Goal: Submit feedback/report problem: Submit feedback/report problem

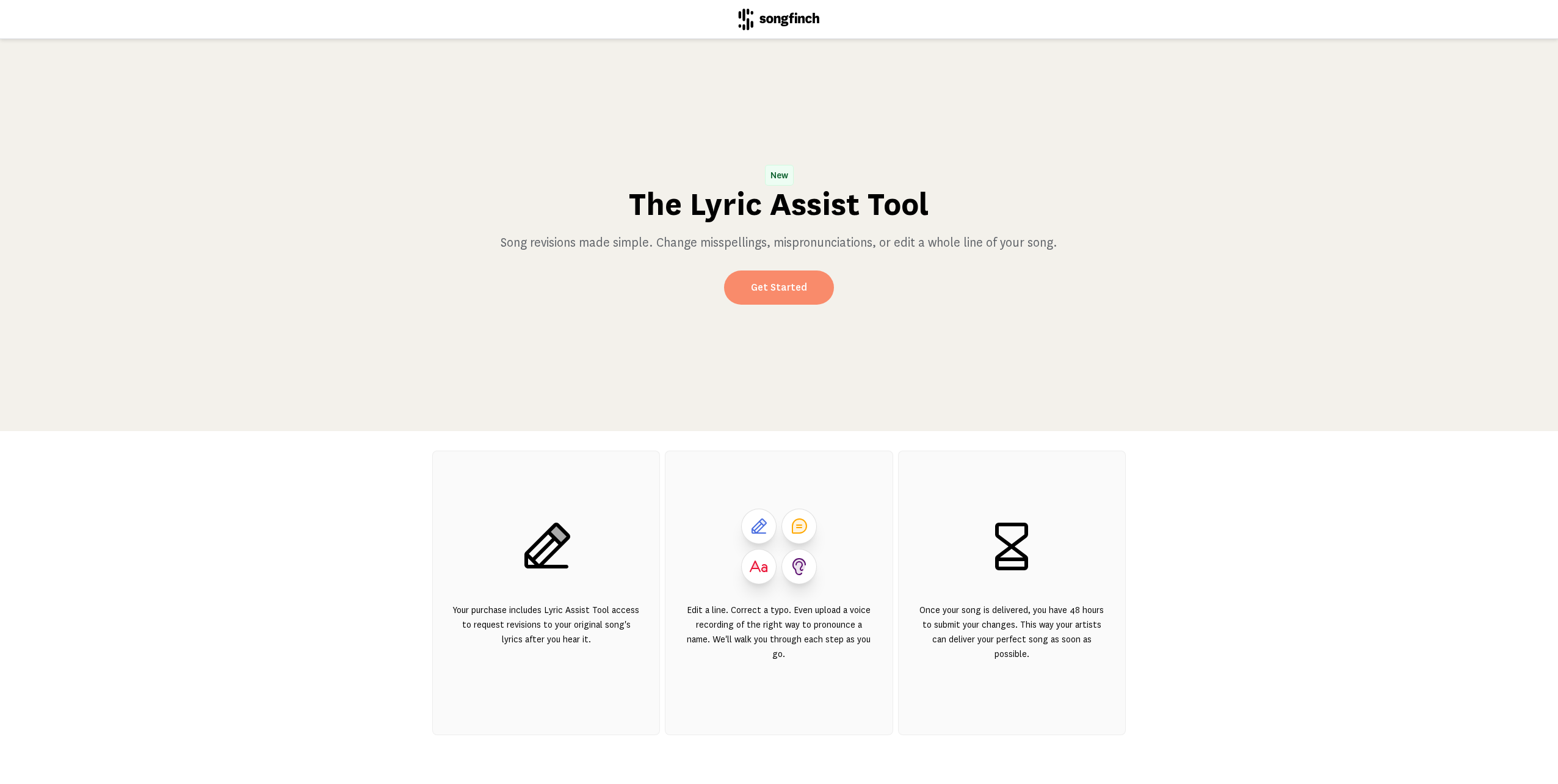
click at [797, 291] on link "Get Started" at bounding box center [779, 287] width 110 height 34
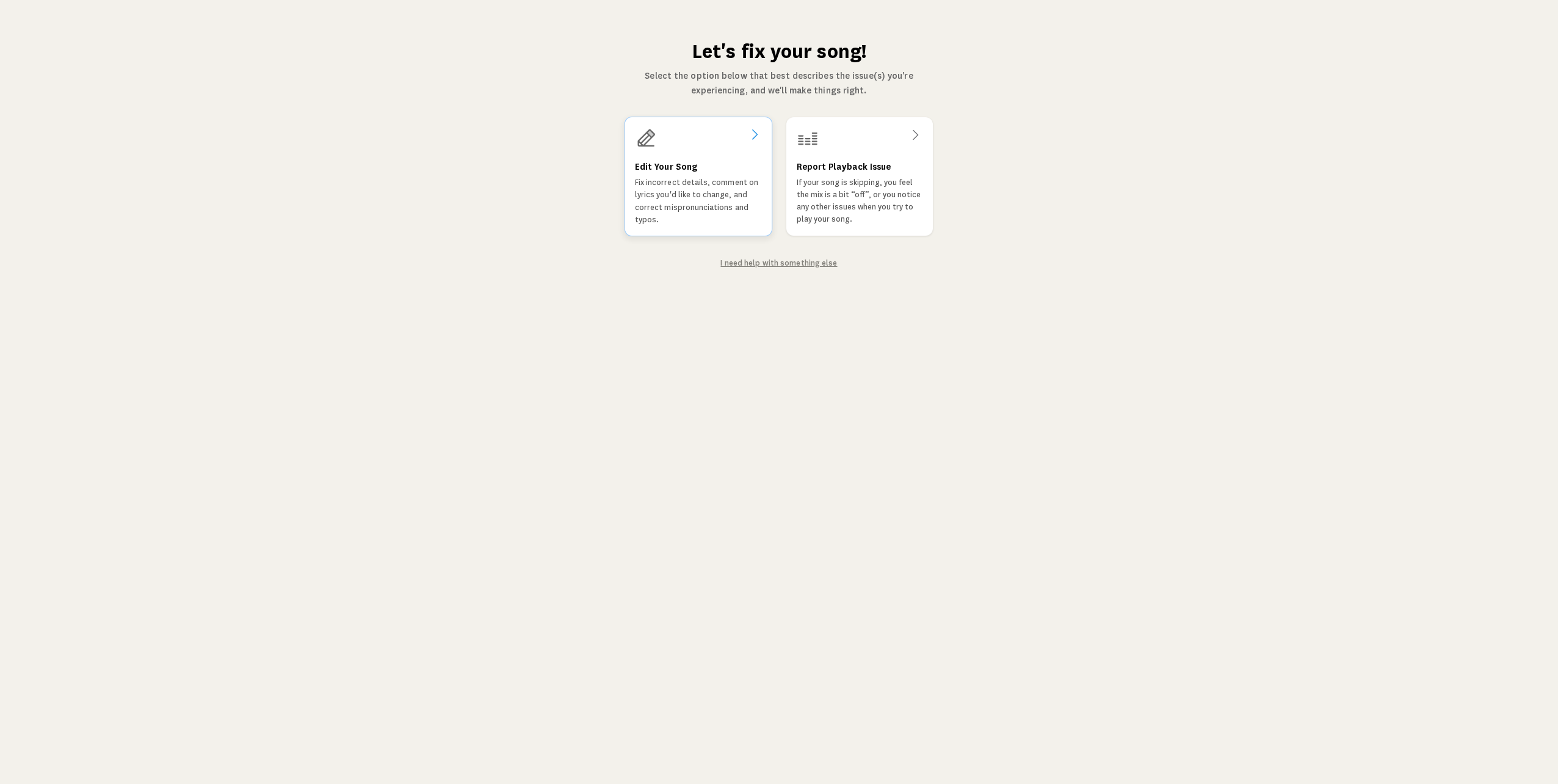
click at [702, 166] on div "Edit Your Song Fix incorrect details, comment on lyrics you'd like to change, a…" at bounding box center [698, 192] width 127 height 66
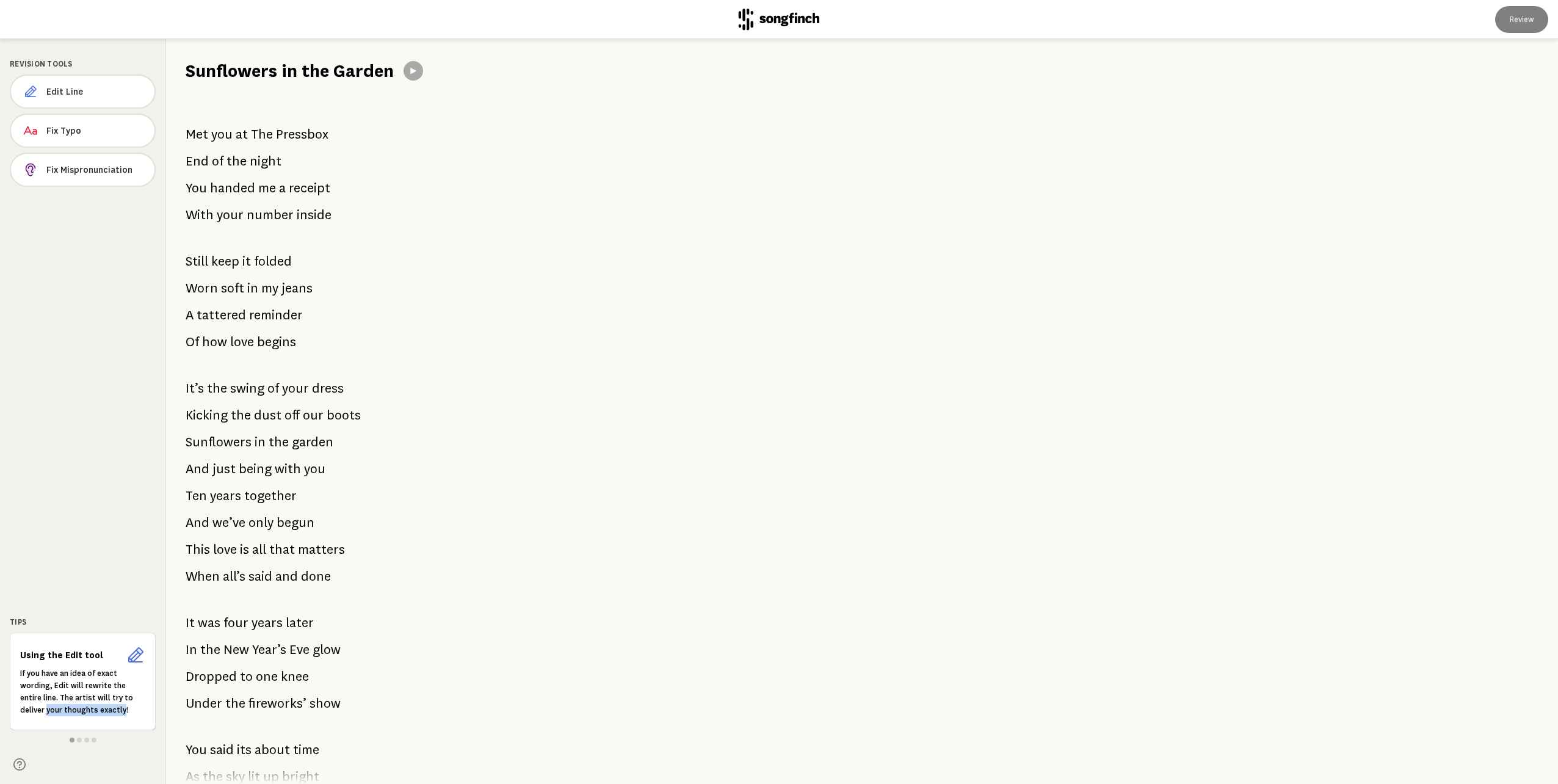
drag, startPoint x: 57, startPoint y: 707, endPoint x: 47, endPoint y: 707, distance: 10.0
click at [47, 707] on p "If you have an idea of exact wording, Edit will rewrite the entire line. The ar…" at bounding box center [83, 691] width 125 height 49
drag, startPoint x: 47, startPoint y: 707, endPoint x: 78, endPoint y: 740, distance: 45.3
click at [78, 740] on span at bounding box center [79, 740] width 5 height 5
click at [86, 738] on span at bounding box center [86, 740] width 5 height 5
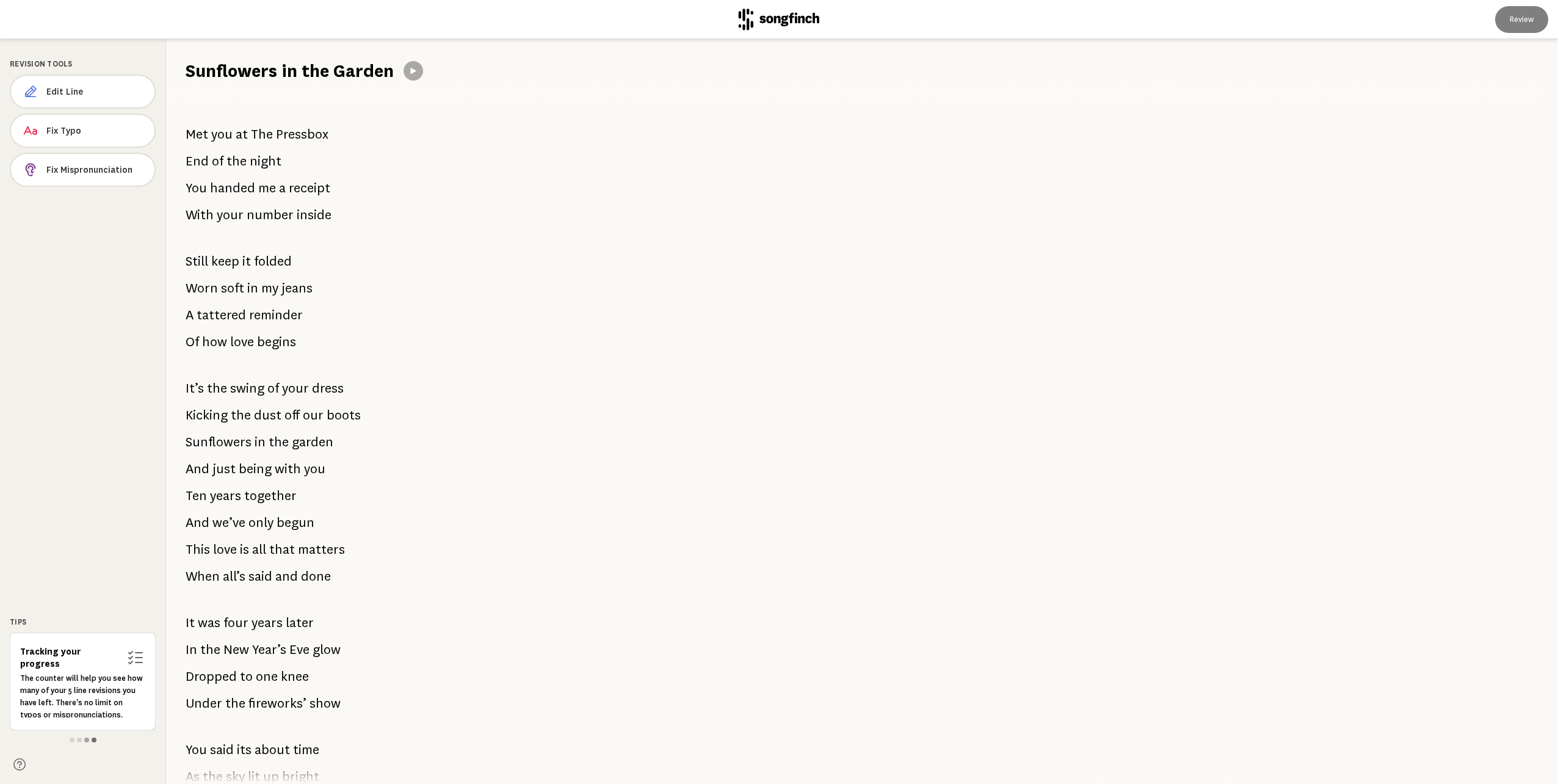
click at [95, 740] on span at bounding box center [94, 740] width 5 height 5
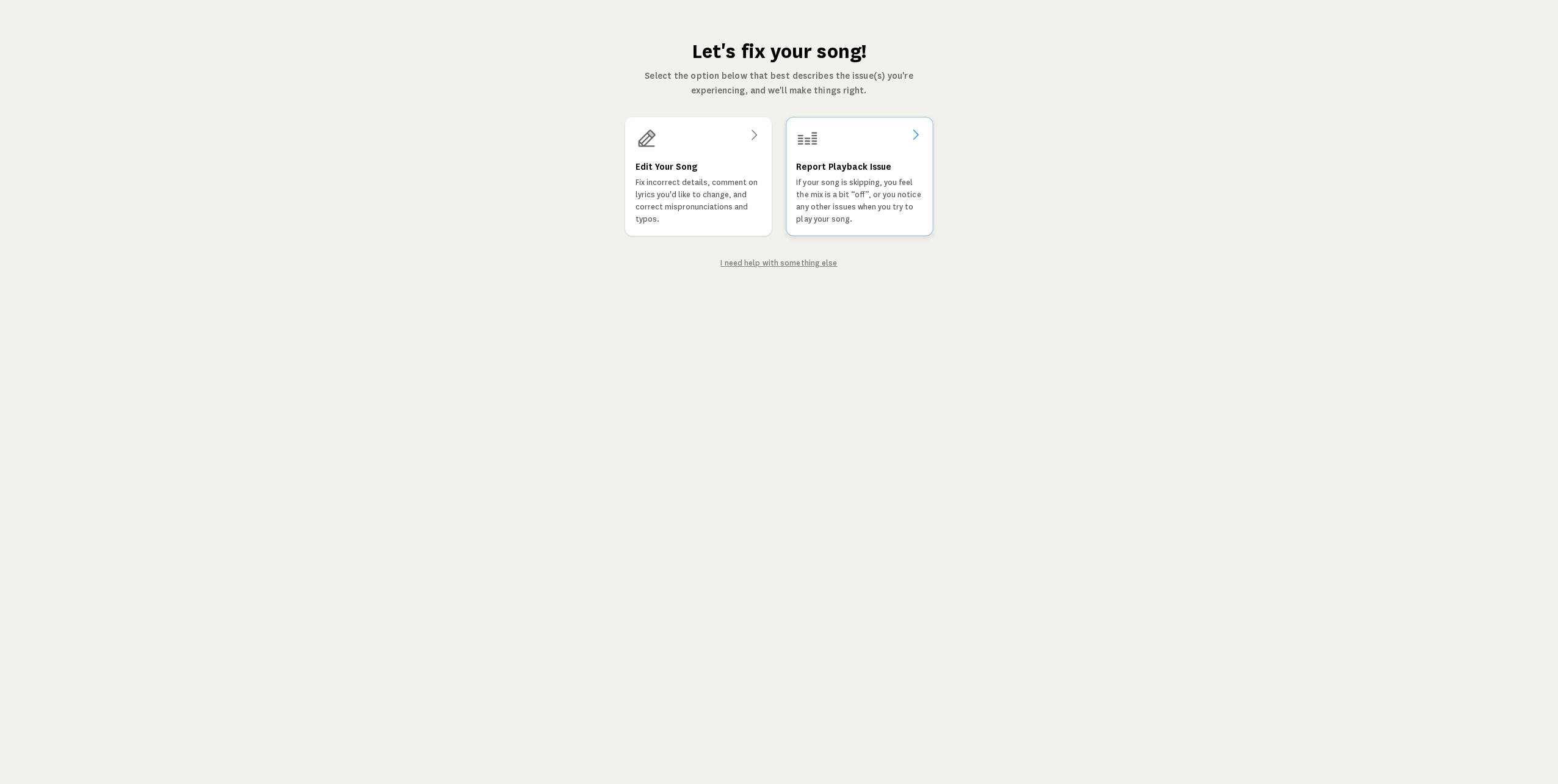
click at [870, 139] on div at bounding box center [859, 139] width 126 height 22
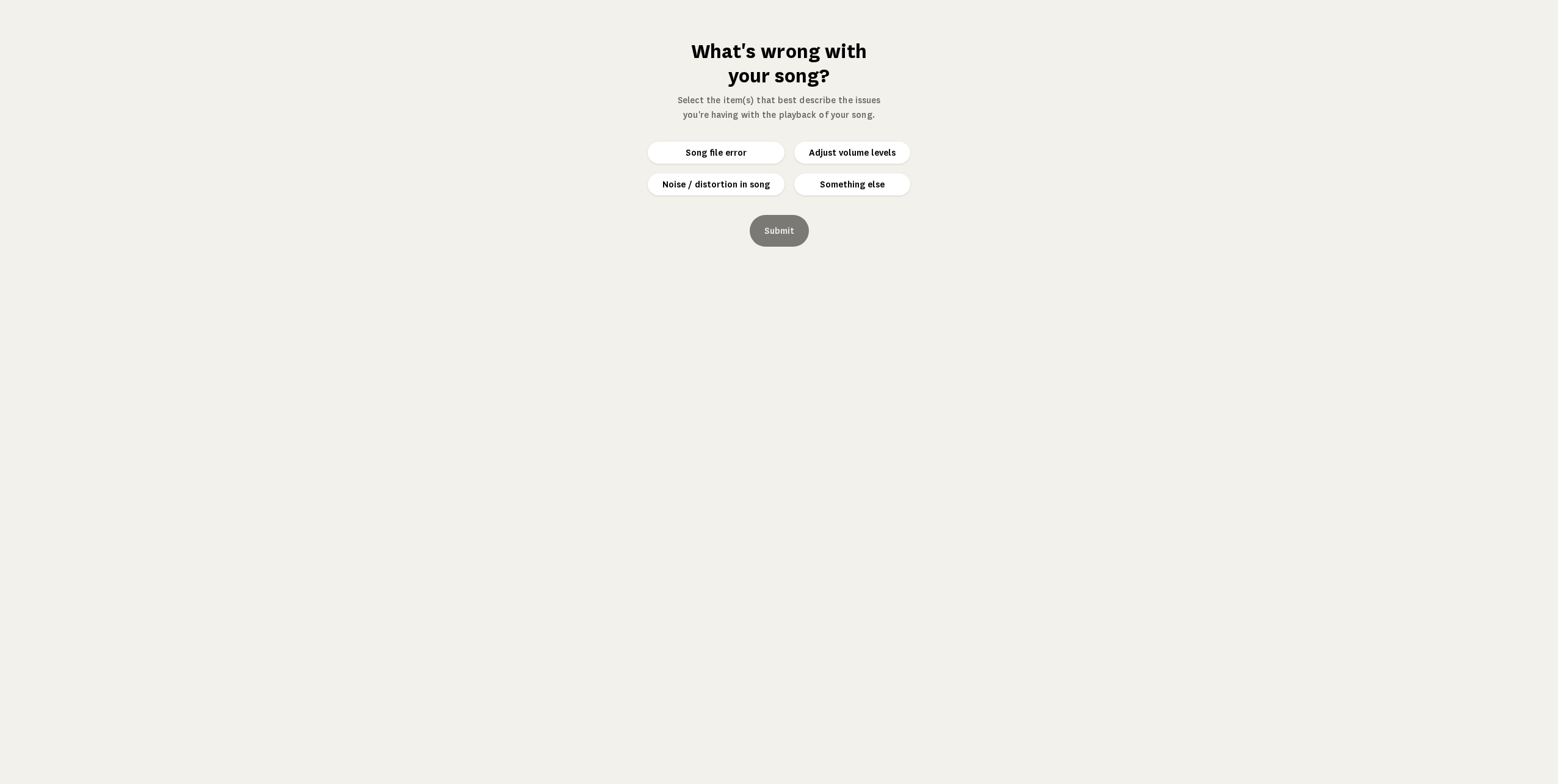
click at [852, 187] on button "Something else" at bounding box center [852, 185] width 116 height 22
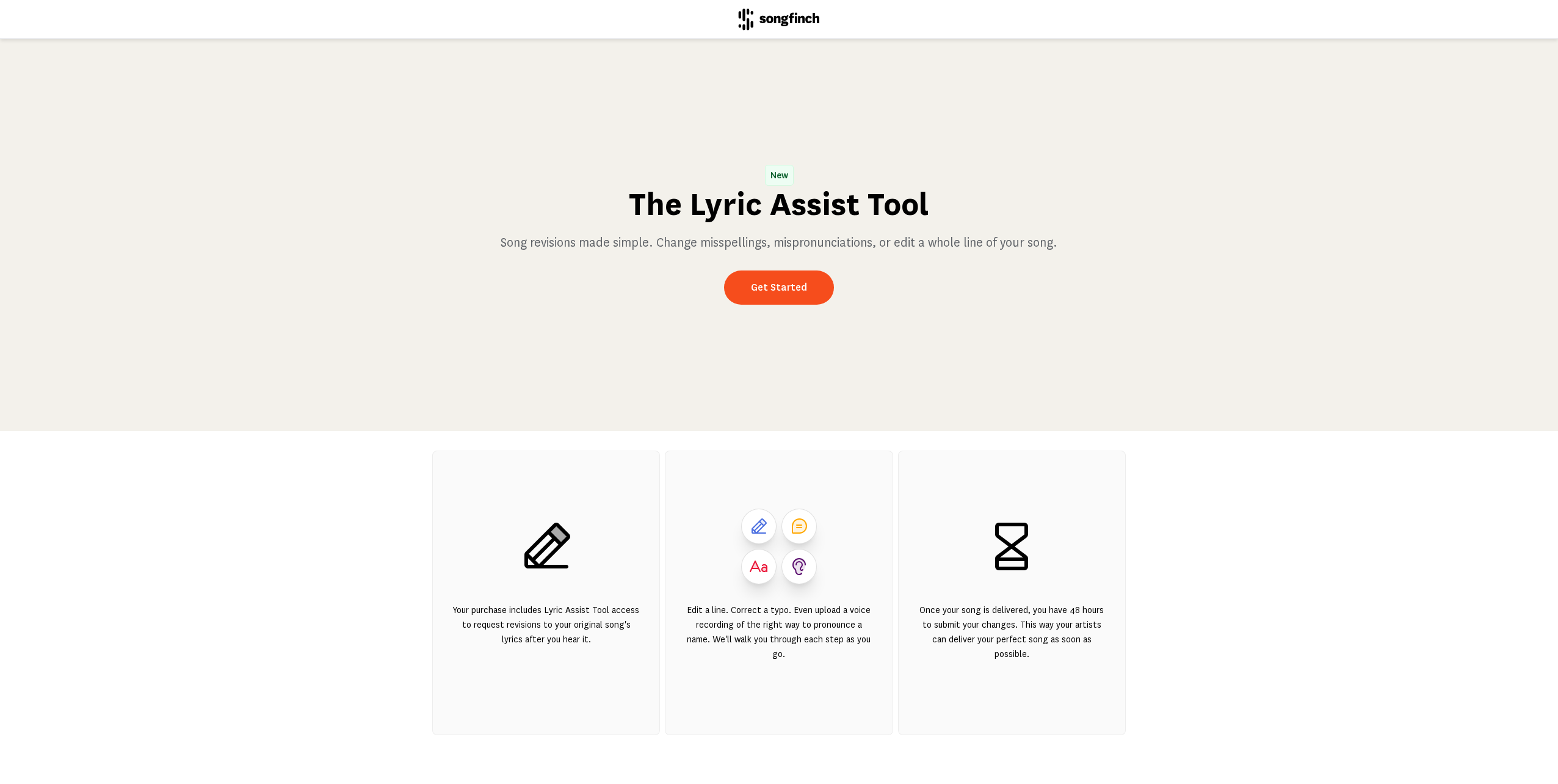
scroll to position [39, 0]
click at [792, 287] on link "Get Started" at bounding box center [779, 287] width 110 height 34
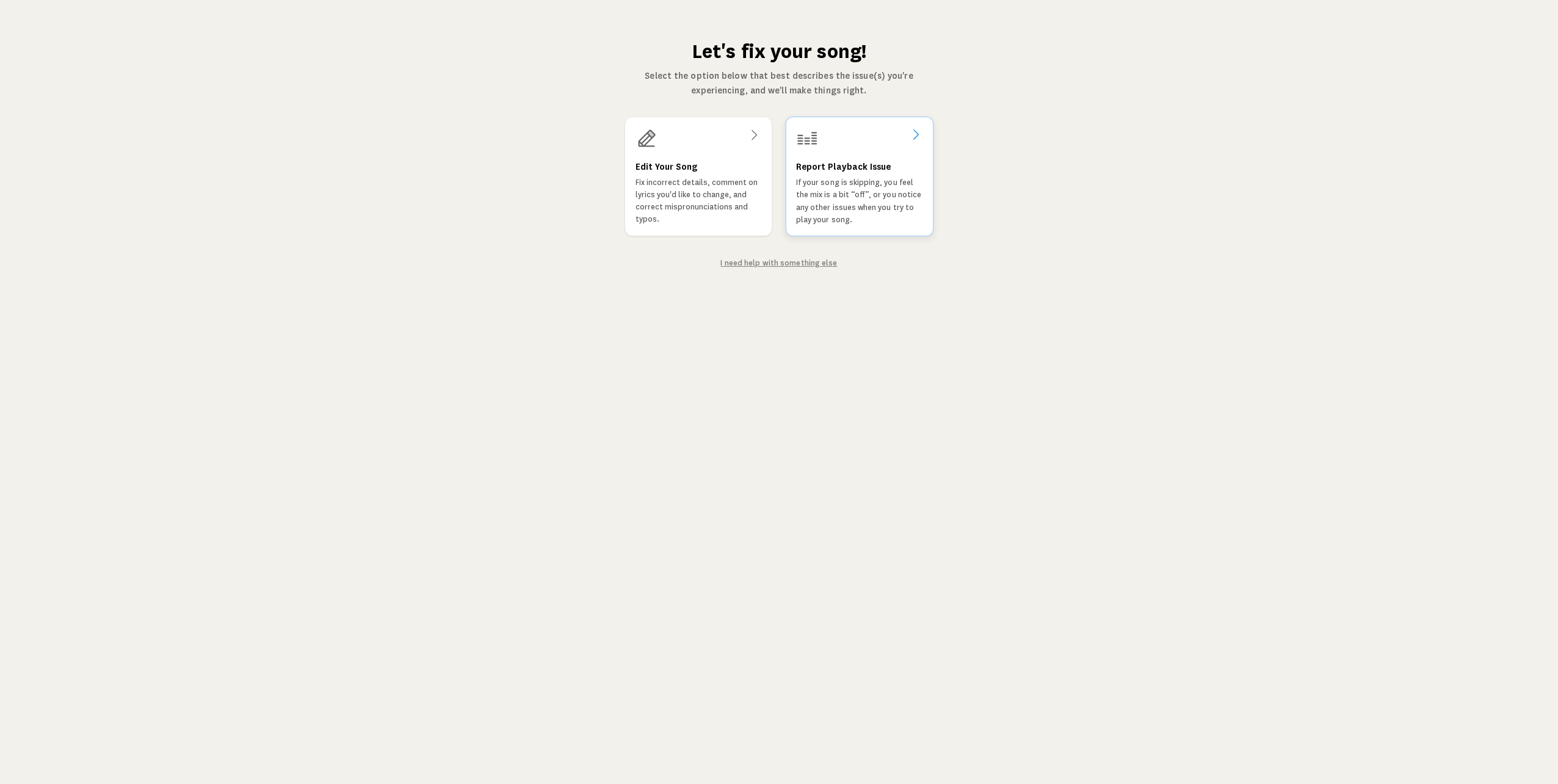
click at [872, 180] on p "If your song is skipping, you feel the mix is a bit “off”, or you notice any ot…" at bounding box center [859, 201] width 127 height 50
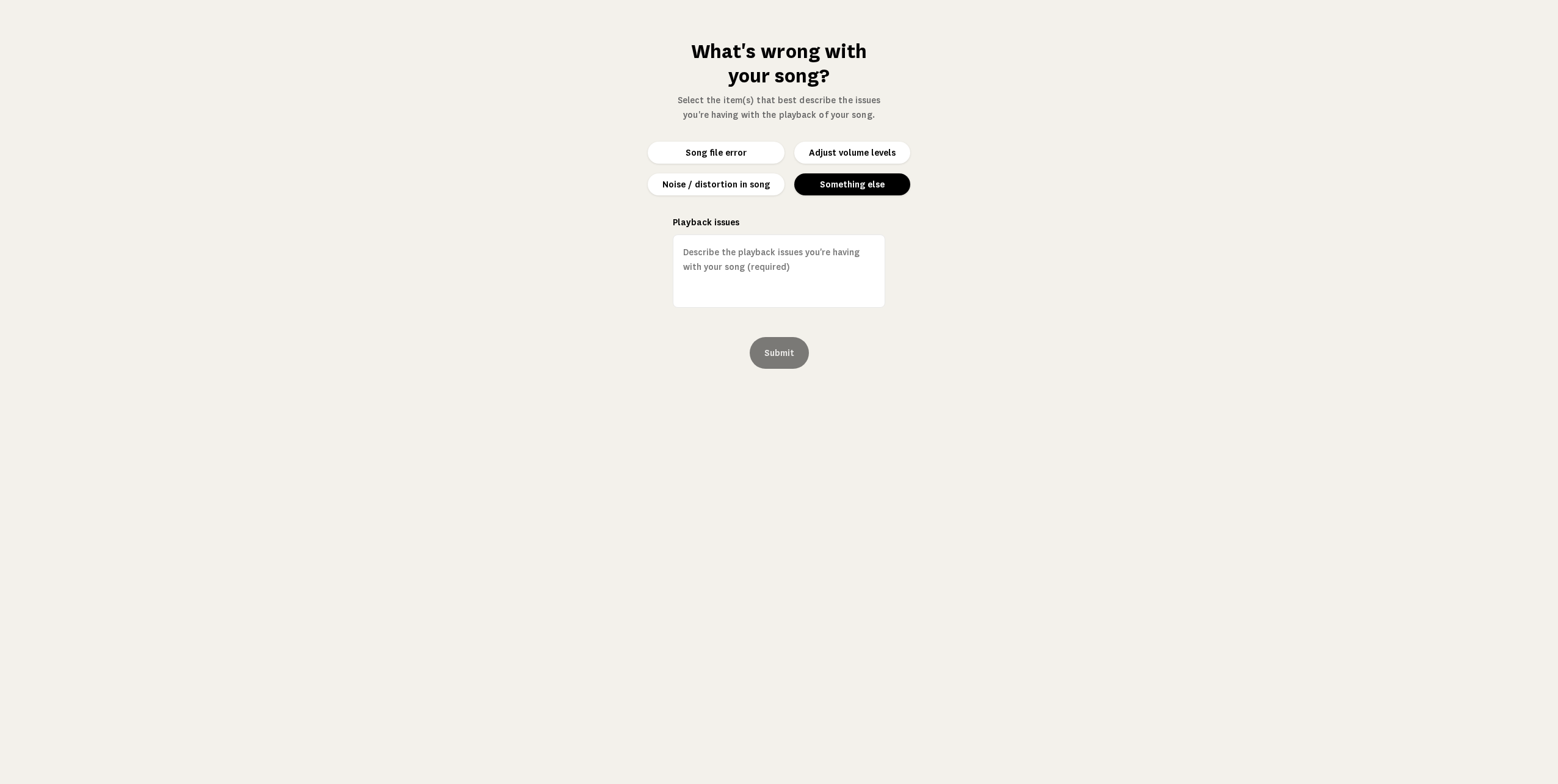
click at [859, 182] on button "Something else" at bounding box center [852, 185] width 116 height 22
click at [698, 256] on textarea "Playback issues" at bounding box center [778, 271] width 212 height 73
click at [699, 255] on textarea "Playback issues" at bounding box center [778, 271] width 212 height 73
type textarea "R"
click at [834, 249] on textarea "Request to have instruments as ac" at bounding box center [778, 271] width 212 height 73
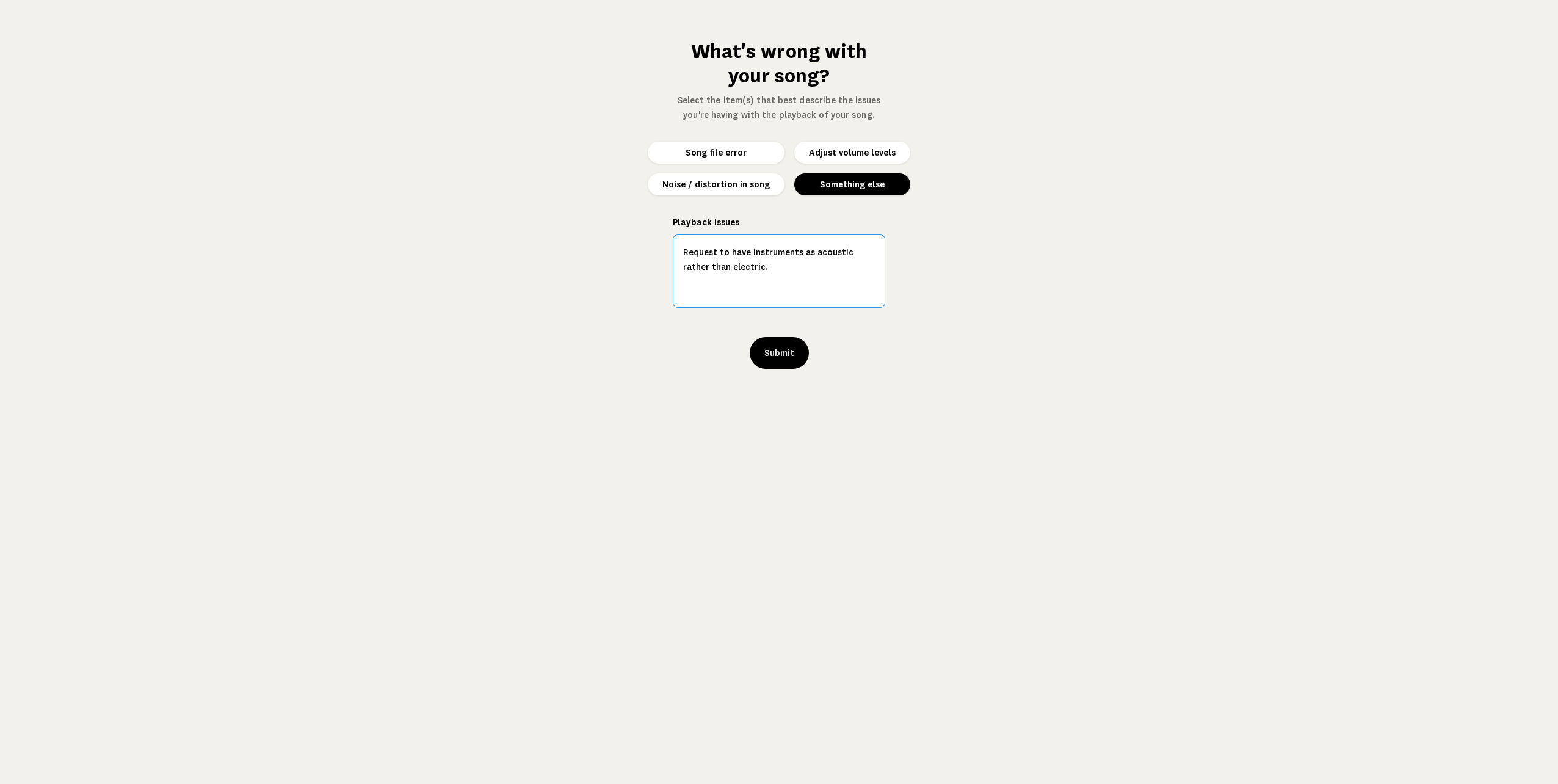
type textarea "Request to have instruments as acoustic rather than electric."
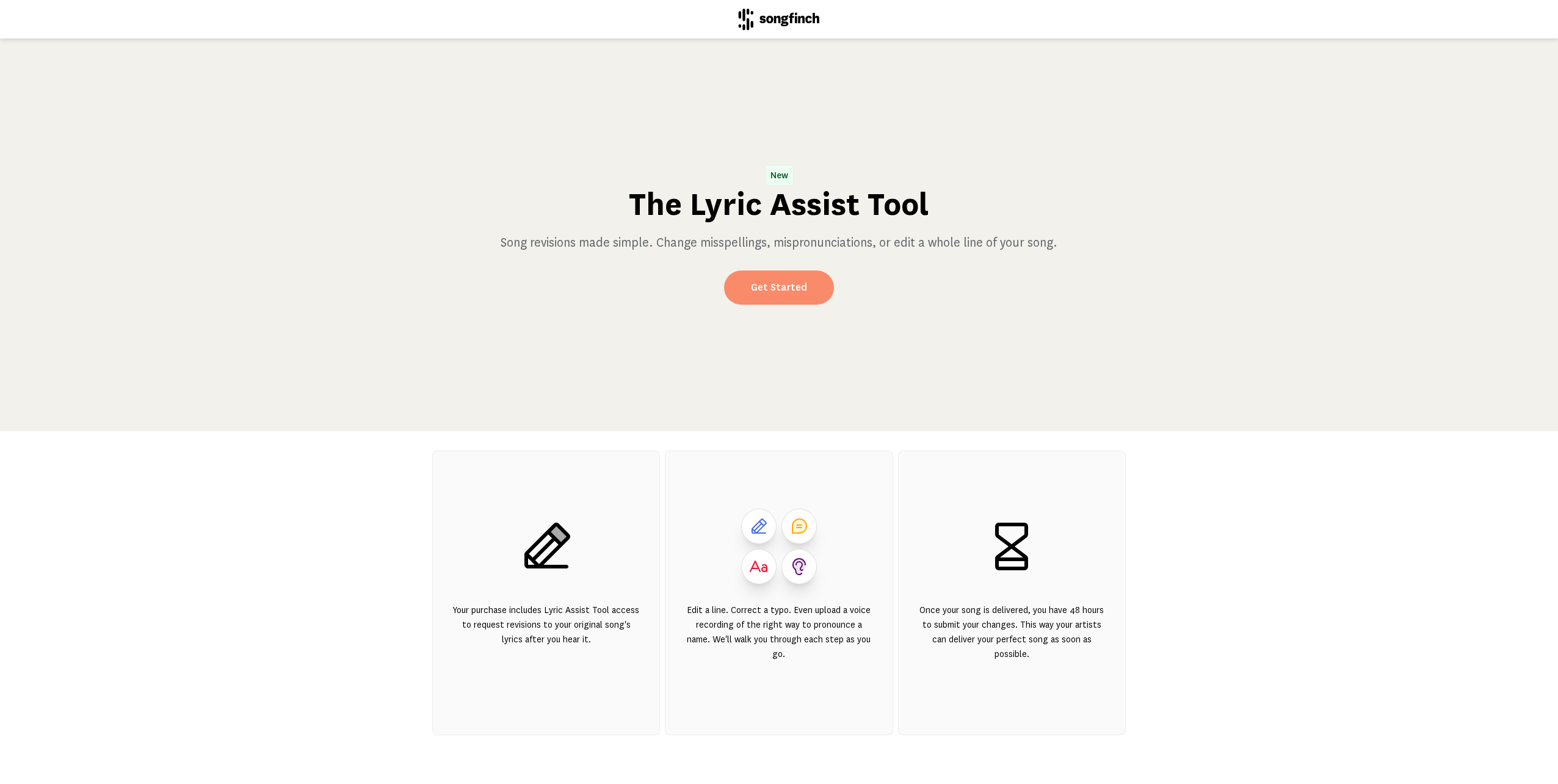
click at [791, 288] on link "Get Started" at bounding box center [779, 287] width 110 height 34
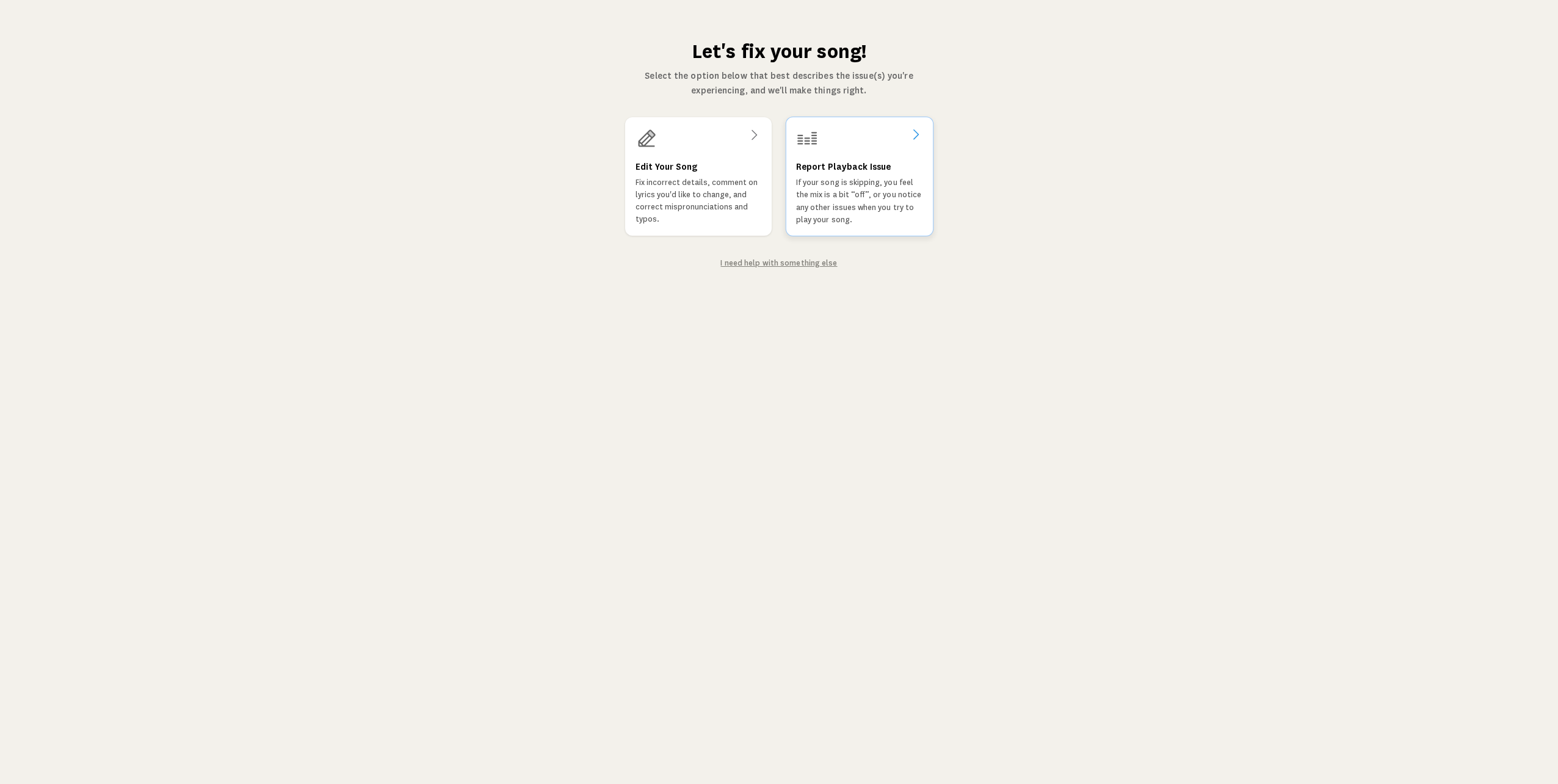
click at [858, 176] on div "Report Playback Issue If your song is skipping, you feel the mix is a bit “off”…" at bounding box center [859, 192] width 127 height 66
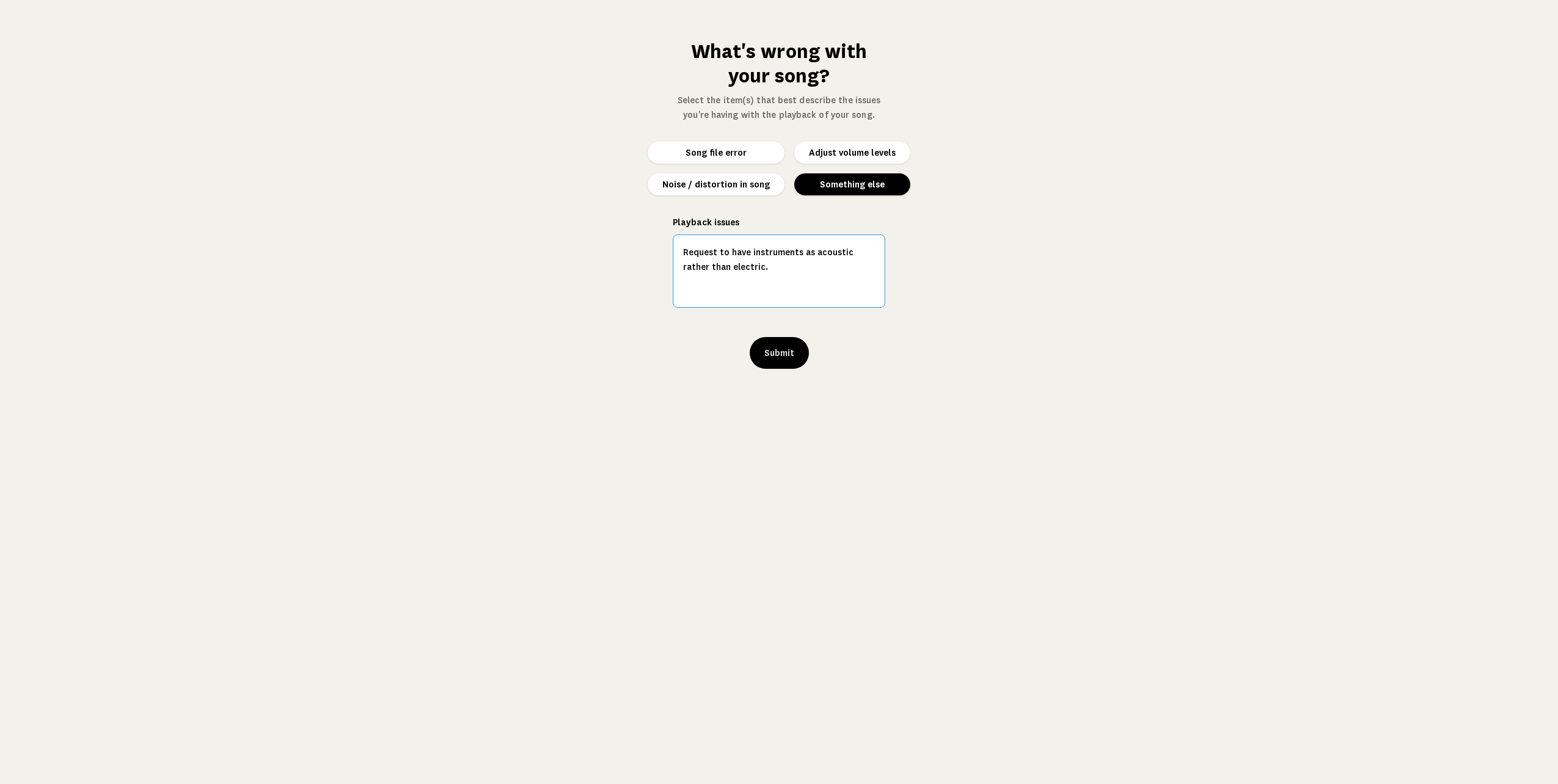
drag, startPoint x: 747, startPoint y: 268, endPoint x: 767, endPoint y: 268, distance: 20.0
click at [747, 268] on textarea "Request to have instruments as acoustic rather than electric." at bounding box center [778, 271] width 212 height 73
click at [848, 252] on textarea "Request to have instruments as acoustic rather than electric." at bounding box center [778, 271] width 212 height 73
type textarea "Request to have instruments as acoustic guitar rather than electric. Is this so…"
click at [777, 352] on button "Submit" at bounding box center [779, 353] width 59 height 32
